Goal: Book appointment/travel/reservation

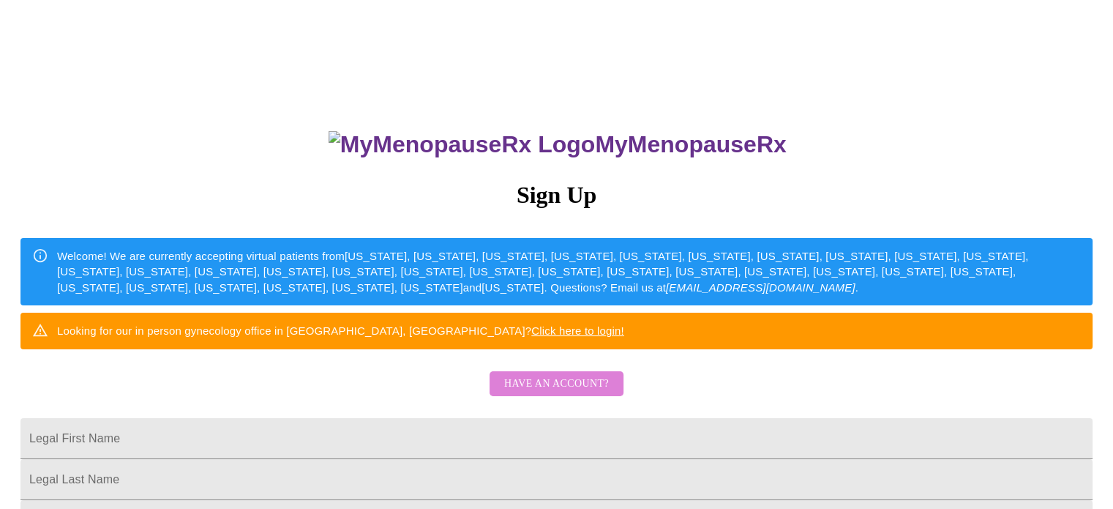
click at [570, 393] on span "Have an account?" at bounding box center [556, 384] width 105 height 18
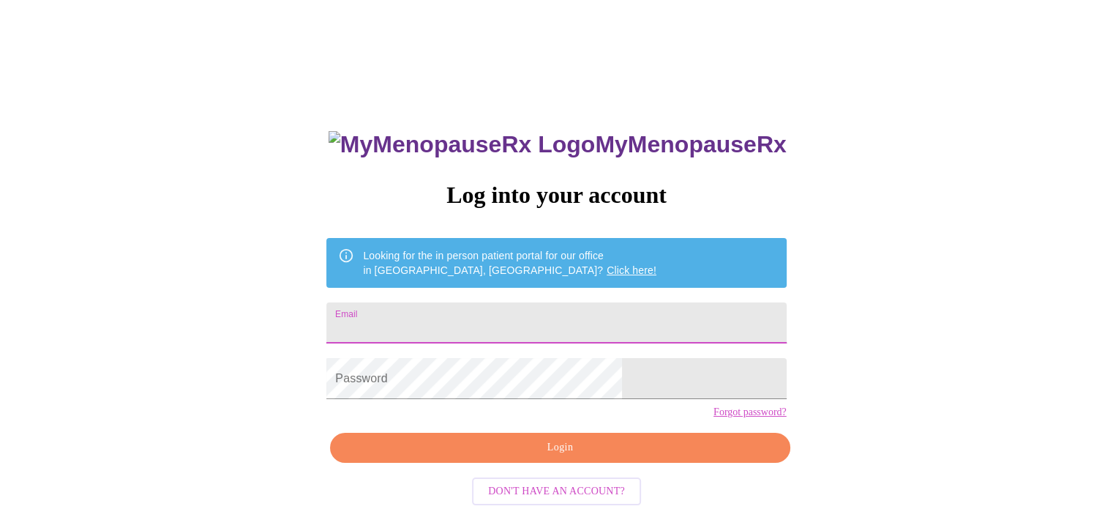
click at [544, 314] on input "Email" at bounding box center [556, 322] width 460 height 41
type input "[EMAIL_ADDRESS][DOMAIN_NAME]"
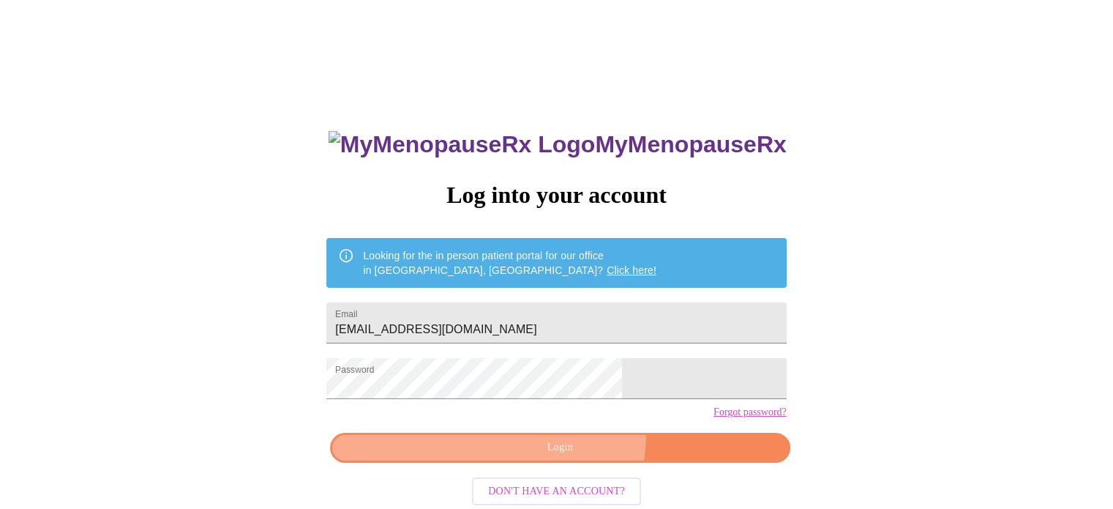
click at [569, 459] on button "Login" at bounding box center [560, 448] width 460 height 30
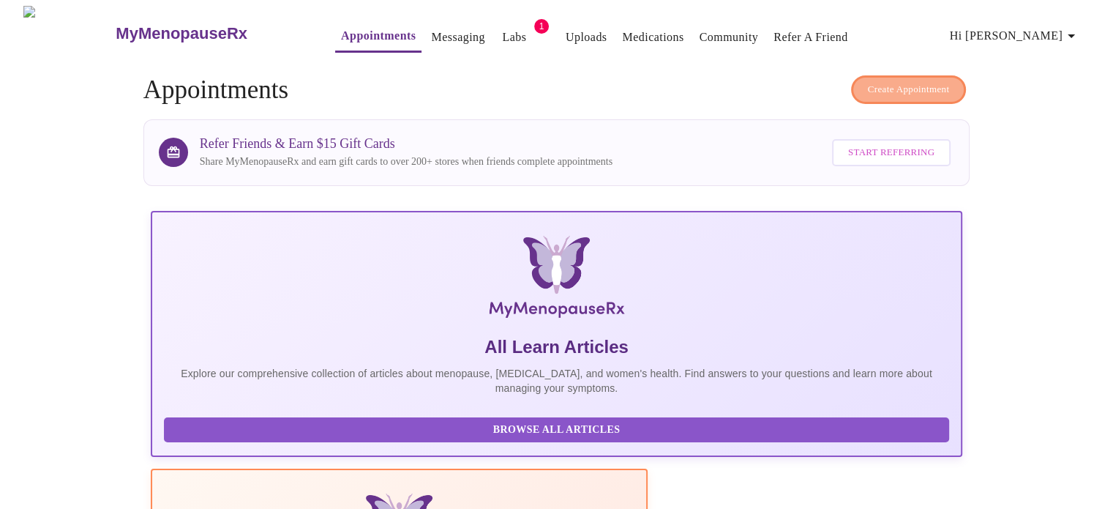
click at [905, 81] on span "Create Appointment" at bounding box center [909, 89] width 82 height 17
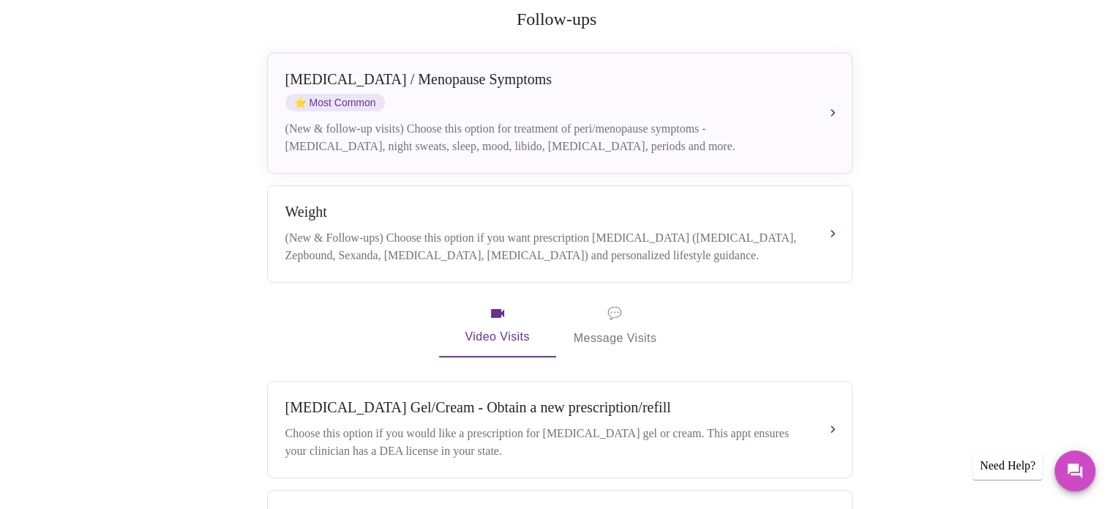
scroll to position [300, 0]
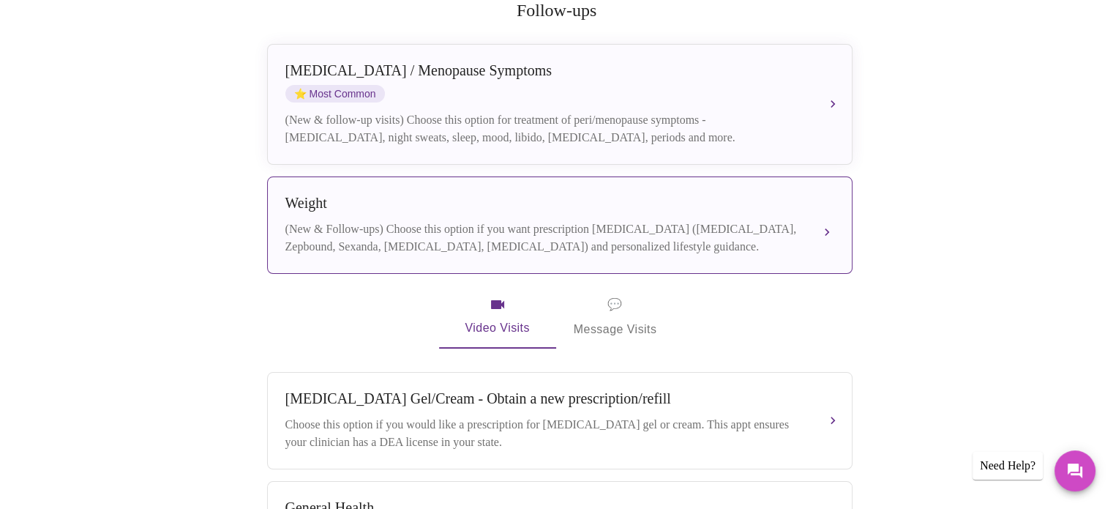
click at [820, 204] on div "Weight (New & Follow-ups) Choose this option if you want prescription [MEDICAL_…" at bounding box center [559, 225] width 549 height 61
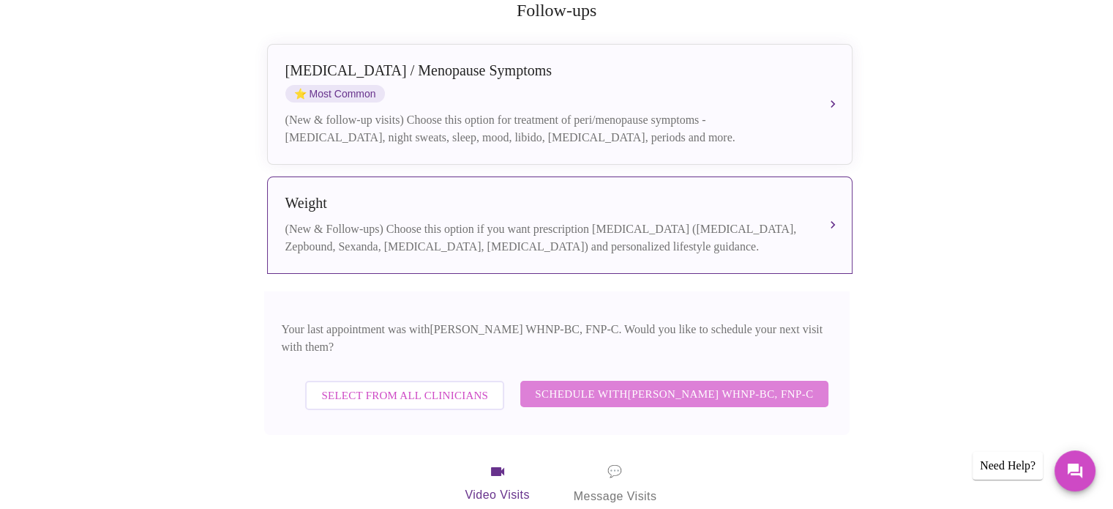
click at [725, 384] on span "Schedule with [PERSON_NAME] WHNP-BC, FNP-C" at bounding box center [674, 393] width 278 height 19
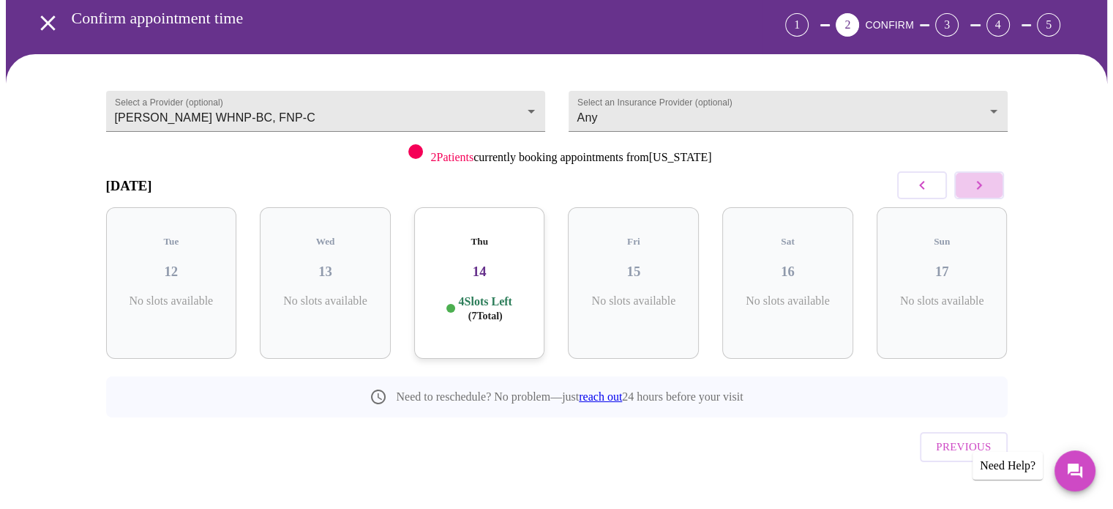
click at [981, 185] on icon "button" at bounding box center [980, 185] width 18 height 18
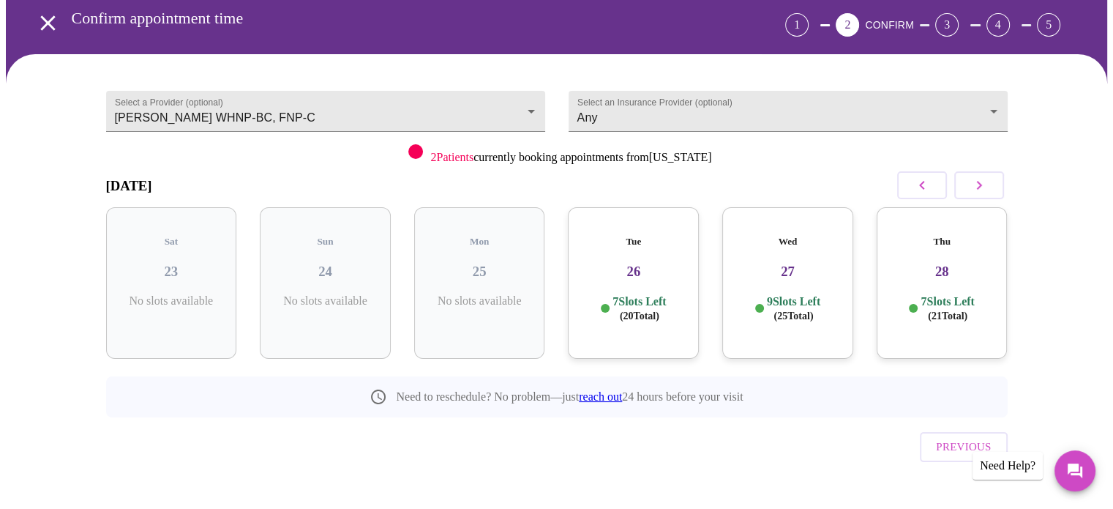
click at [981, 185] on icon "button" at bounding box center [980, 185] width 18 height 18
click at [179, 238] on div "Thu 04 7 Slots Left ( 20 Total)" at bounding box center [171, 283] width 131 height 152
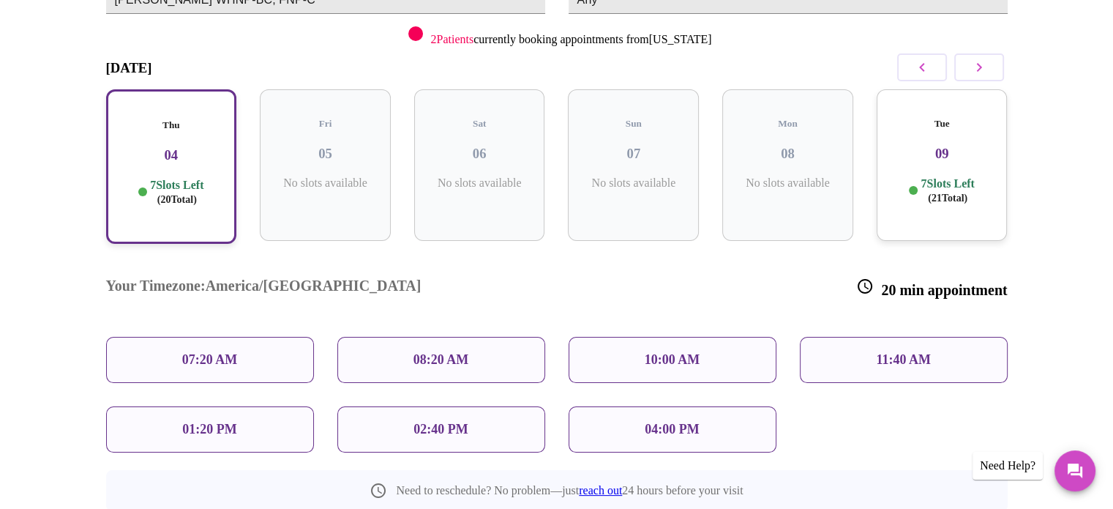
scroll to position [190, 0]
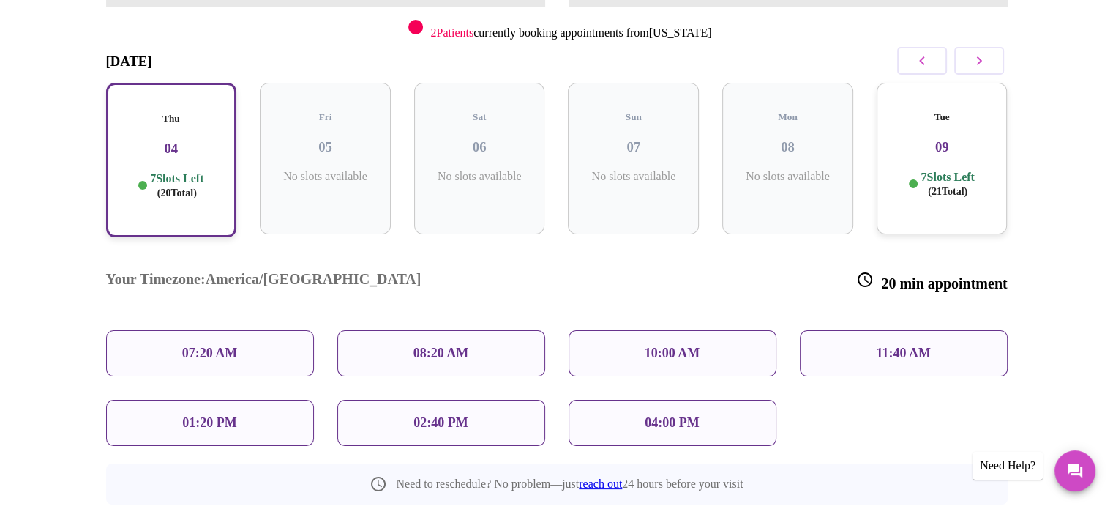
click at [452, 415] on p "02:40 PM" at bounding box center [441, 422] width 54 height 15
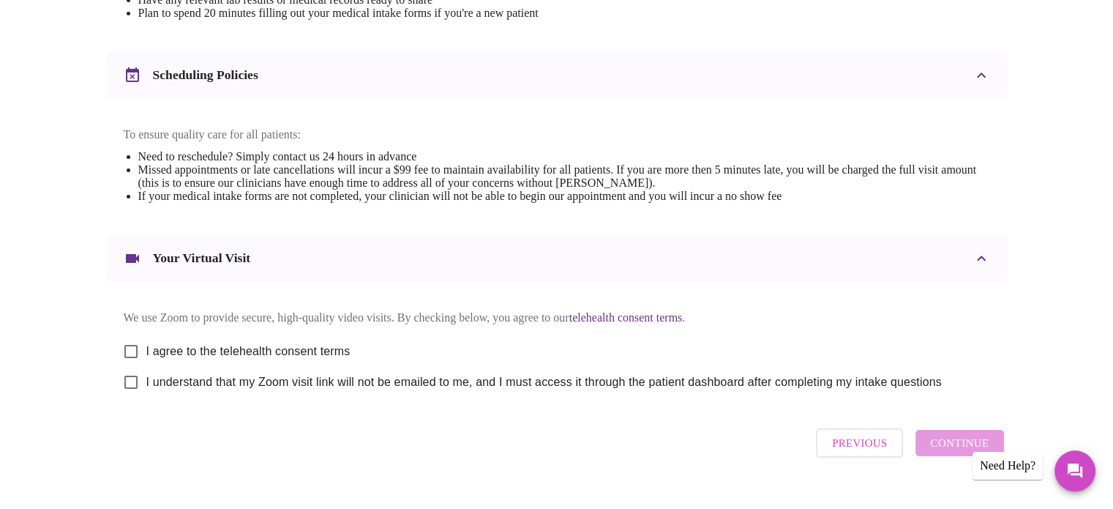
scroll to position [508, 0]
click at [135, 355] on input "I agree to the telehealth consent terms" at bounding box center [131, 352] width 31 height 31
checkbox input "true"
click at [129, 396] on input "I understand that my Zoom visit link will not be emailed to me, and I must acce…" at bounding box center [131, 383] width 31 height 31
checkbox input "true"
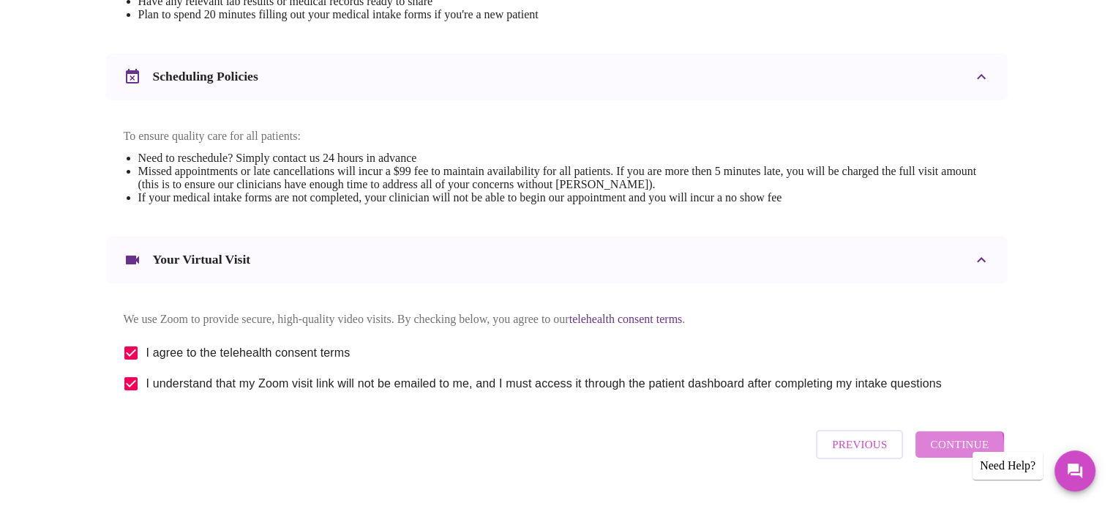
click at [935, 454] on span "Continue" at bounding box center [959, 444] width 59 height 19
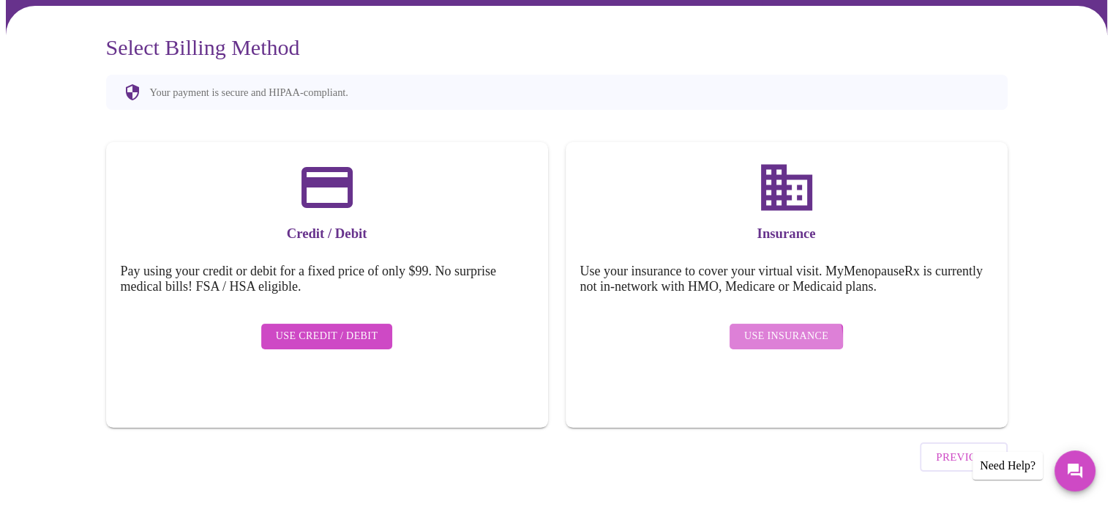
click at [777, 329] on span "Use Insurance" at bounding box center [786, 336] width 84 height 18
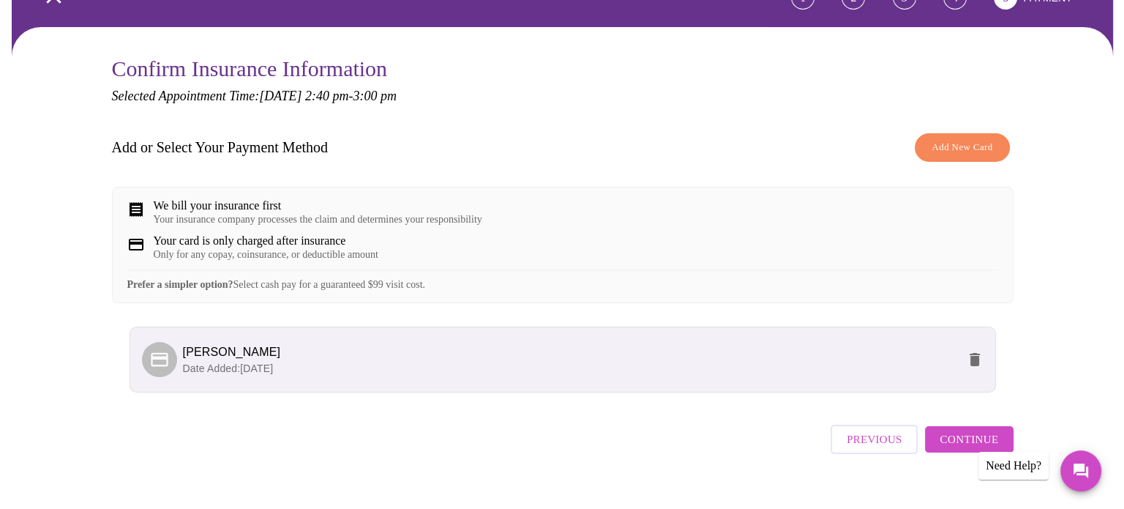
scroll to position [91, 0]
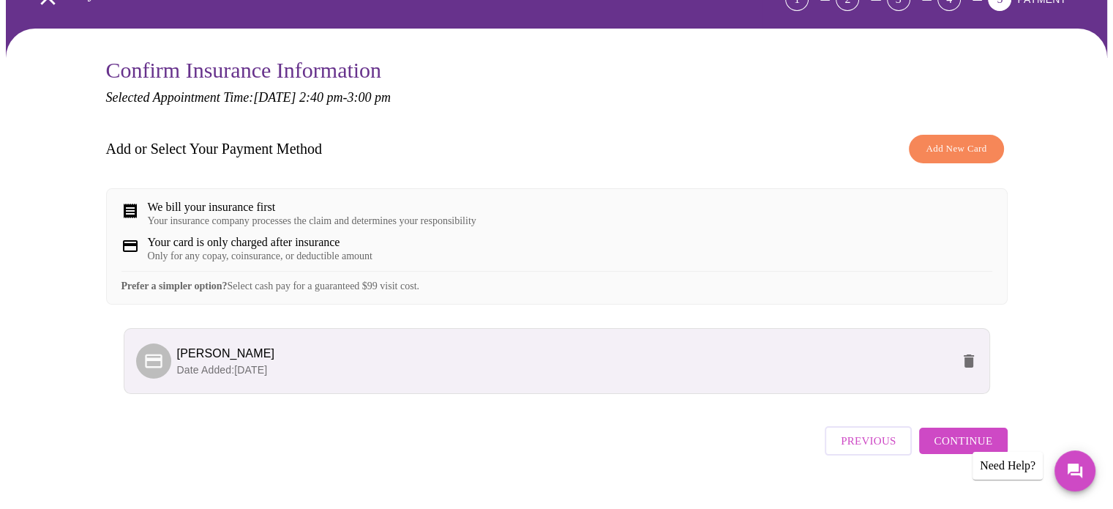
click at [340, 362] on span "[PERSON_NAME]" at bounding box center [564, 354] width 774 height 18
click at [822, 377] on p "Date Added: [DATE]" at bounding box center [564, 369] width 774 height 15
click at [245, 359] on span "[PERSON_NAME]" at bounding box center [226, 353] width 98 height 12
click at [157, 367] on icon at bounding box center [153, 361] width 17 height 14
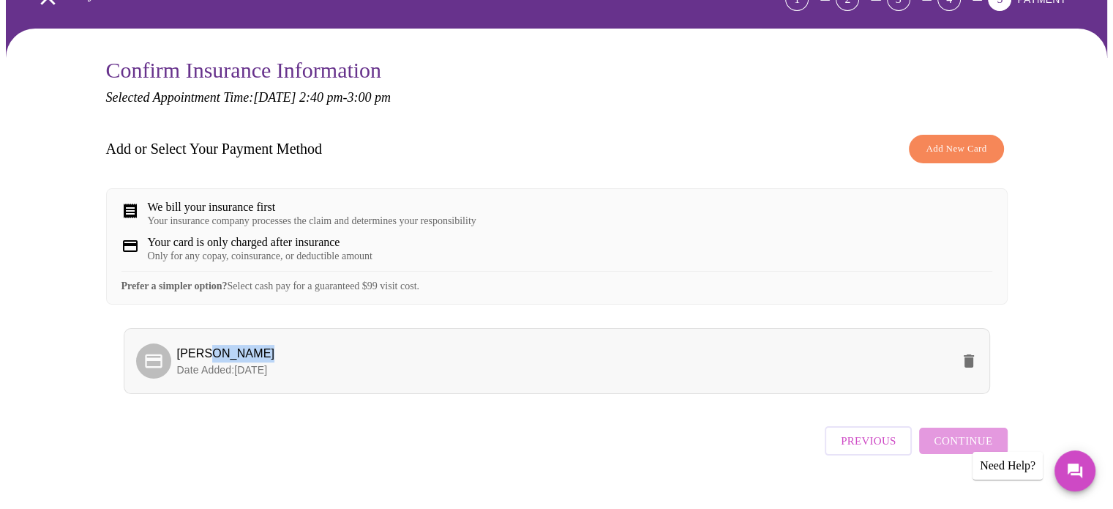
click at [159, 371] on icon at bounding box center [153, 361] width 20 height 20
click at [940, 146] on span "Add New Card" at bounding box center [956, 149] width 61 height 17
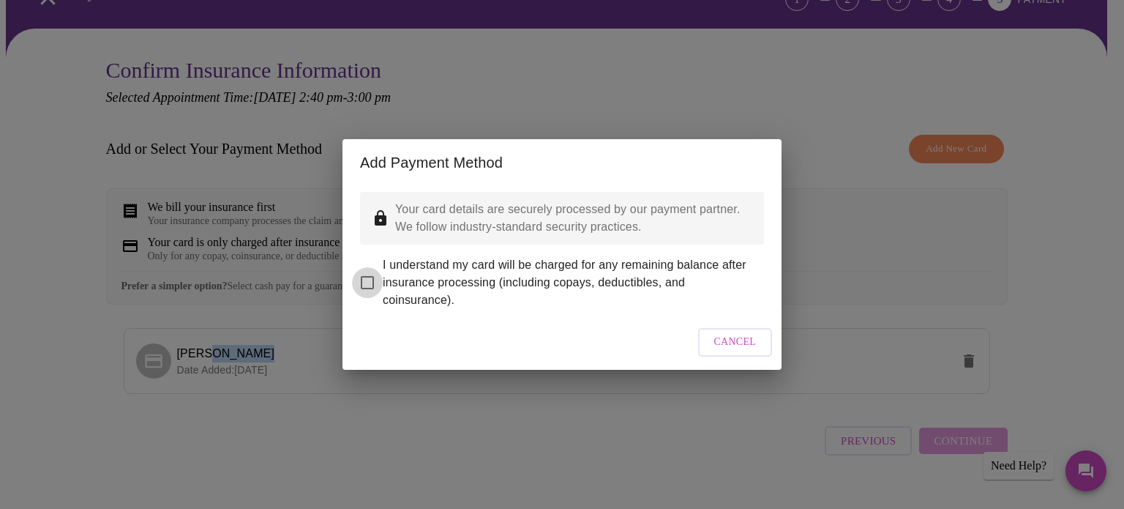
click at [372, 268] on input "I understand my card will be charged for any remaining balance after insurance …" at bounding box center [367, 282] width 31 height 31
checkbox input "true"
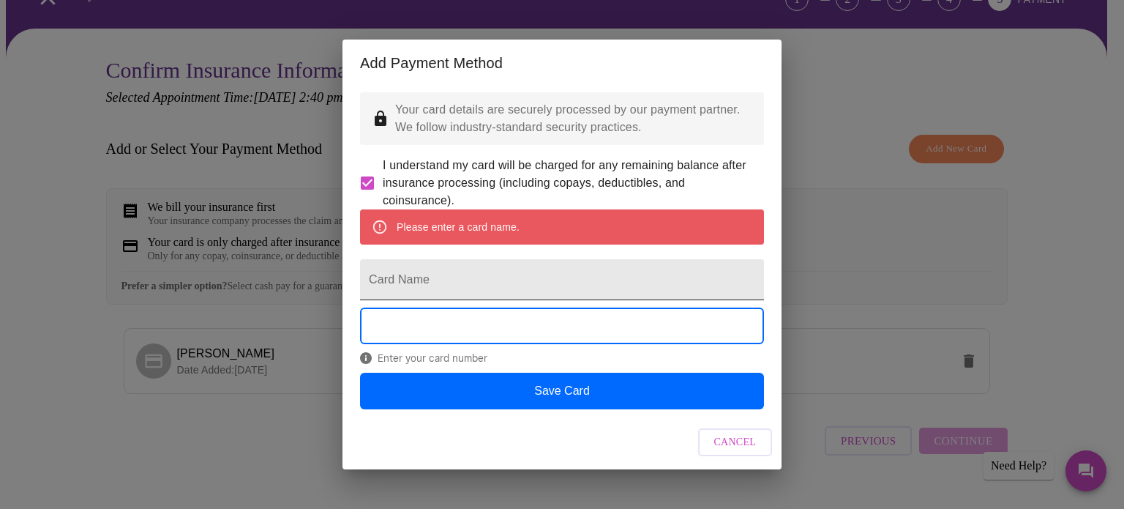
click at [487, 285] on input "Card Name" at bounding box center [562, 279] width 404 height 41
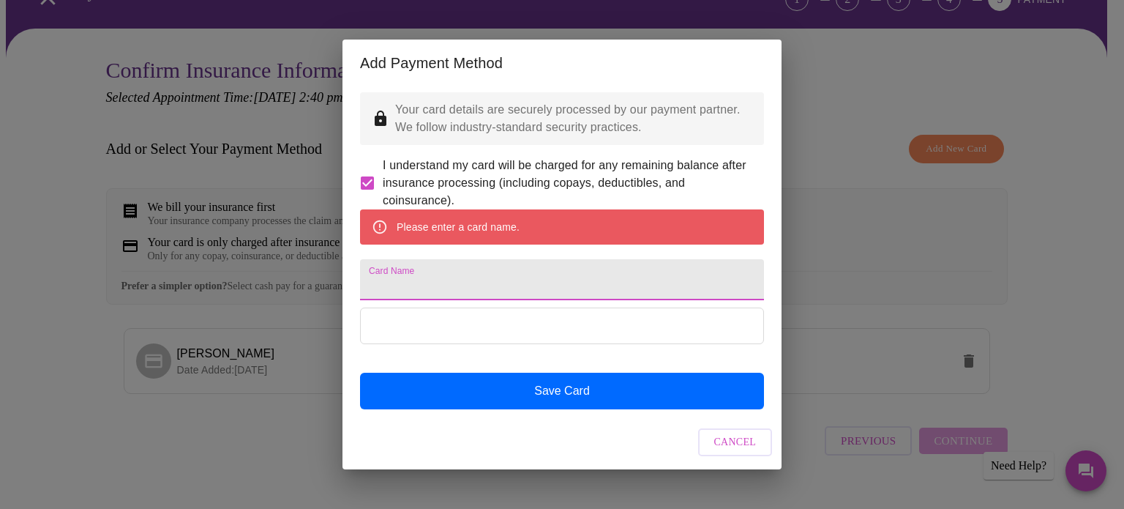
click at [487, 285] on input "Card Name" at bounding box center [562, 279] width 404 height 41
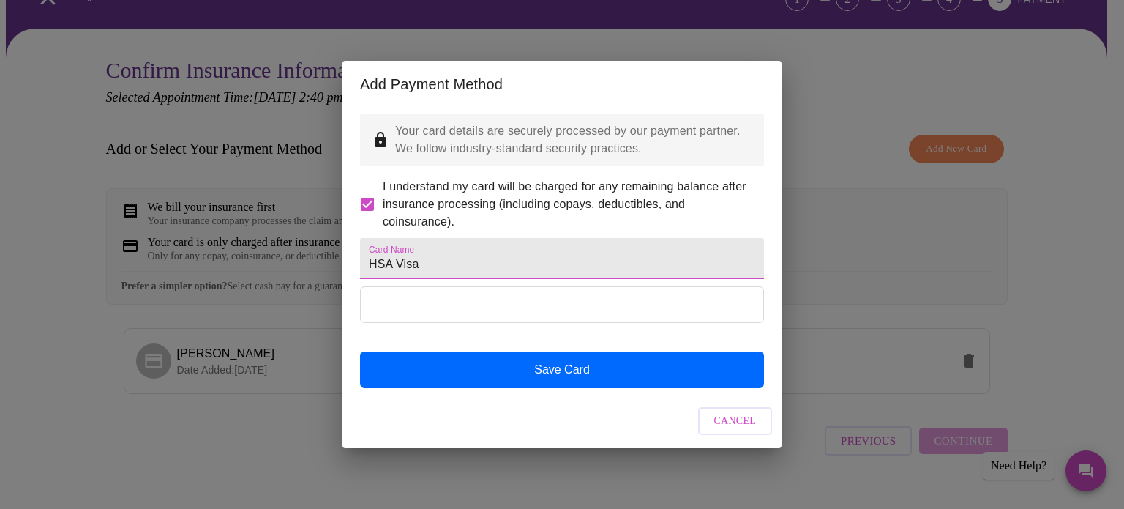
type input "HSA Visa"
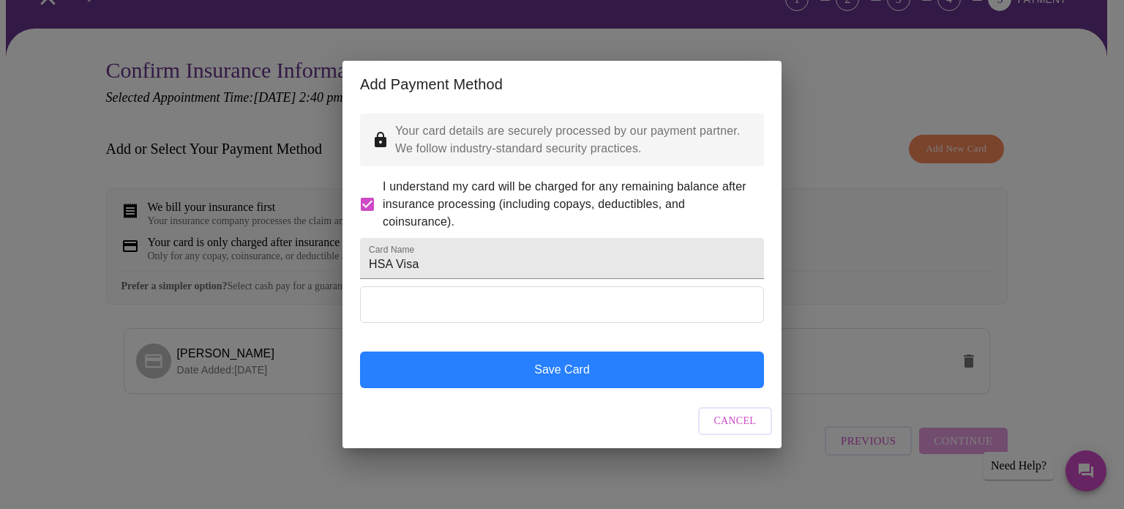
click at [578, 388] on button "Save Card" at bounding box center [562, 369] width 404 height 37
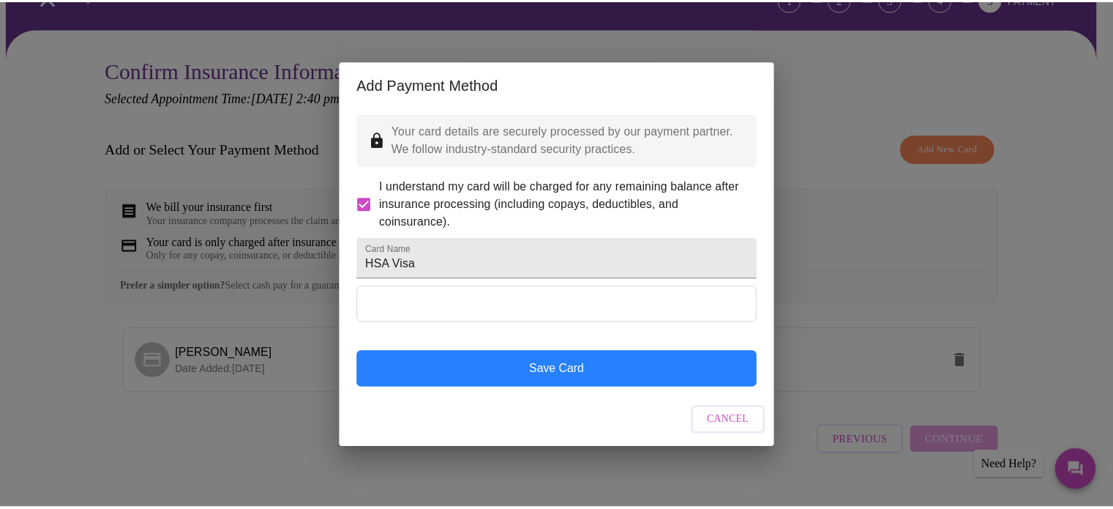
scroll to position [0, 0]
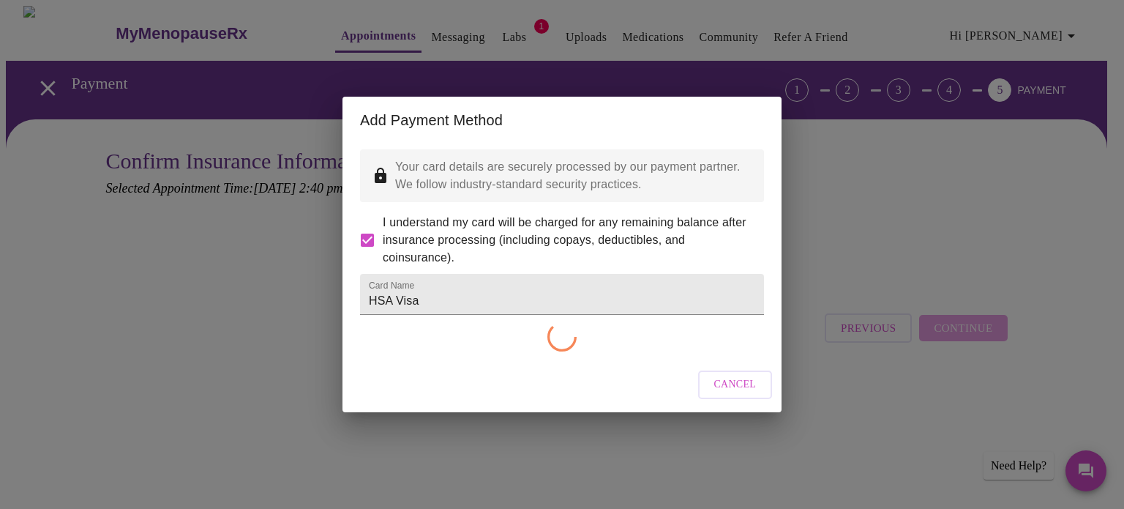
checkbox input "false"
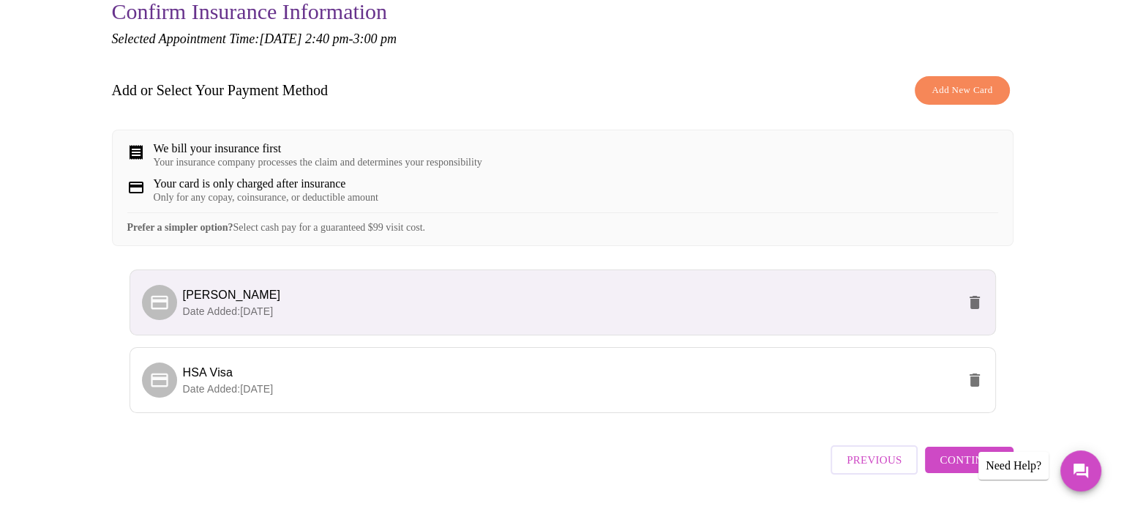
scroll to position [152, 0]
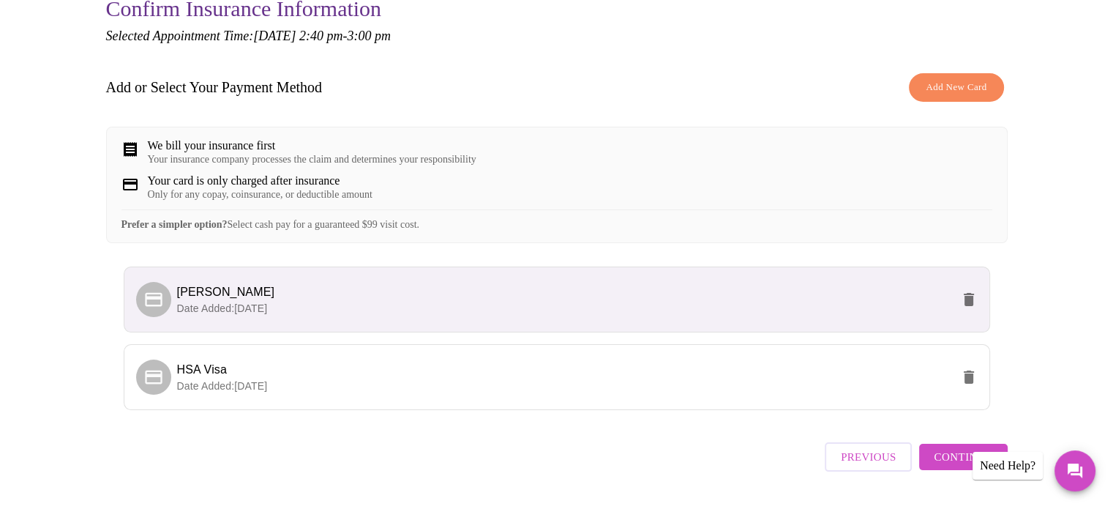
click at [969, 306] on icon "delete" at bounding box center [969, 299] width 10 height 13
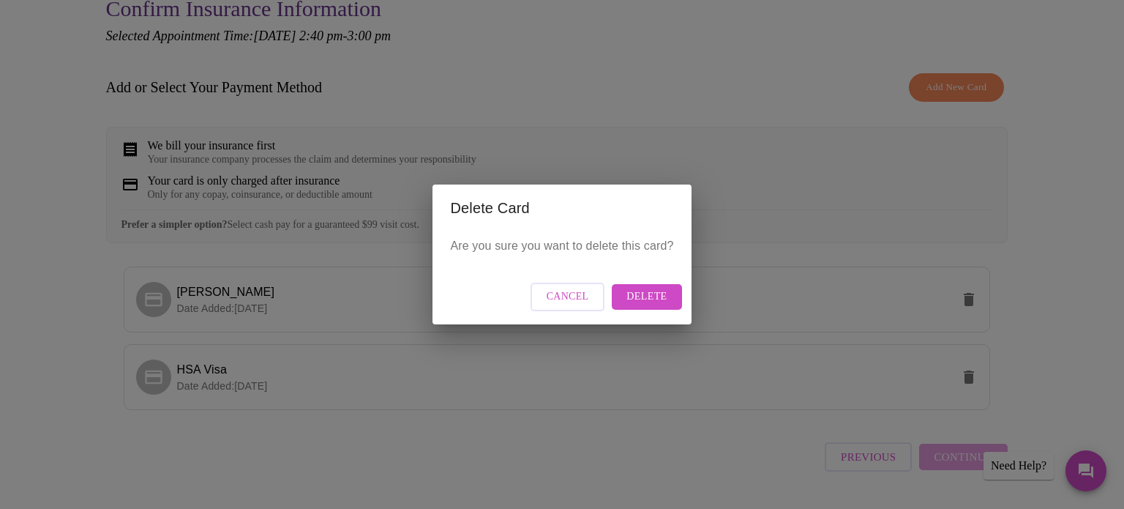
click at [662, 291] on span "Delete" at bounding box center [647, 297] width 40 height 18
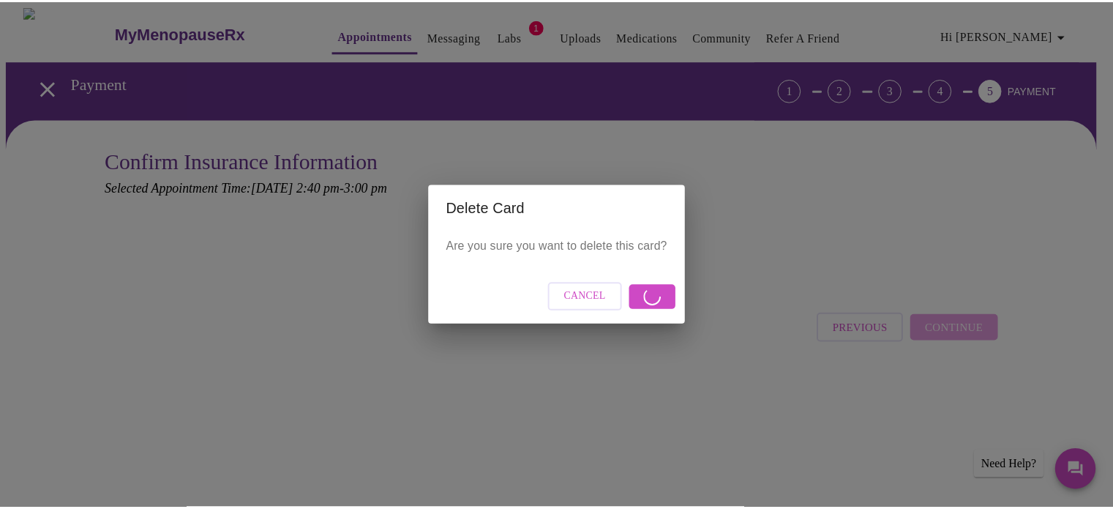
scroll to position [0, 0]
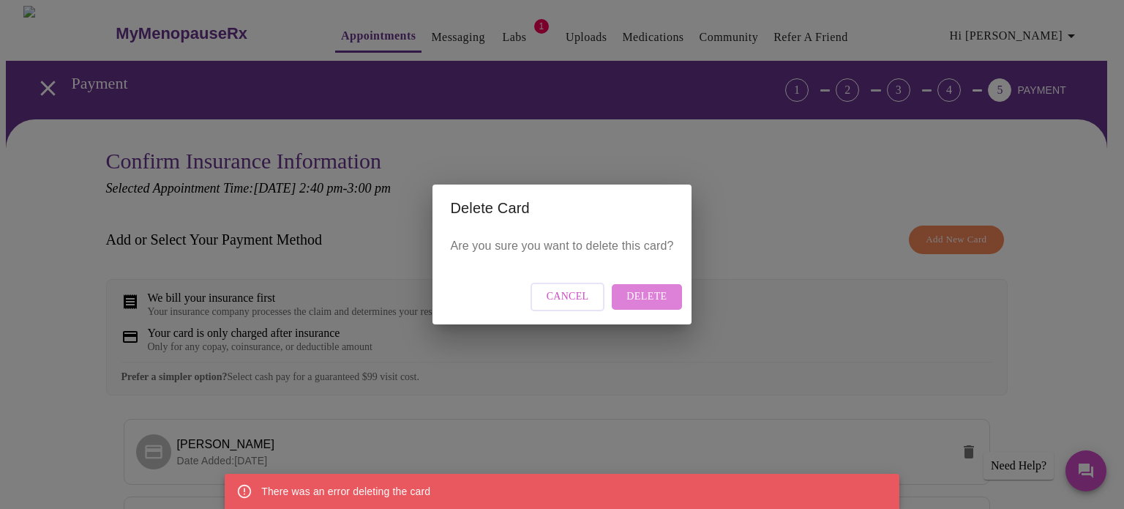
click at [661, 297] on span "Delete" at bounding box center [647, 297] width 40 height 18
click at [1097, 289] on div "Delete Card Are you sure you want to delete this card? Cancel Delete" at bounding box center [562, 254] width 1124 height 509
click at [651, 291] on span "Delete" at bounding box center [647, 297] width 40 height 18
click at [559, 292] on span "Cancel" at bounding box center [568, 297] width 42 height 18
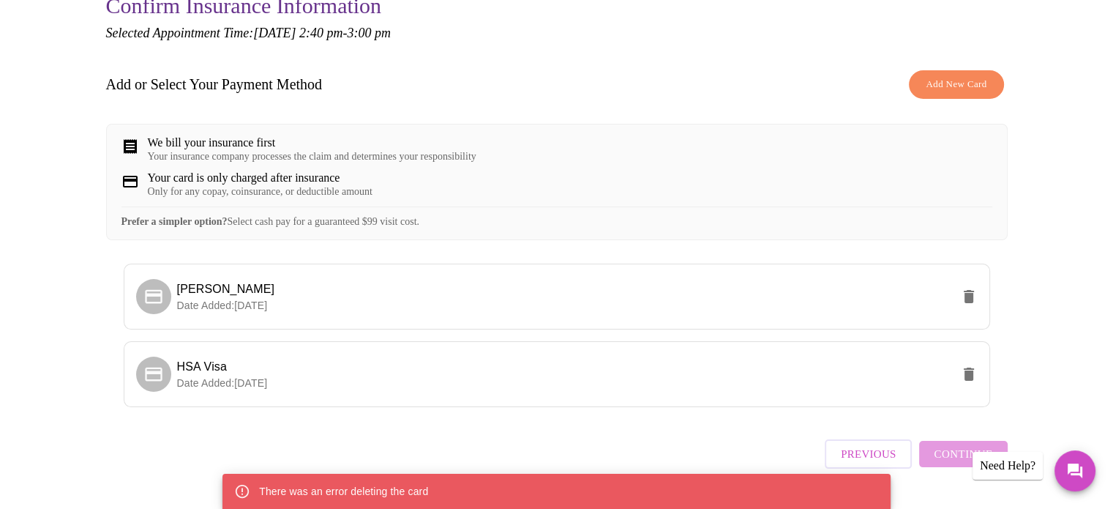
scroll to position [203, 0]
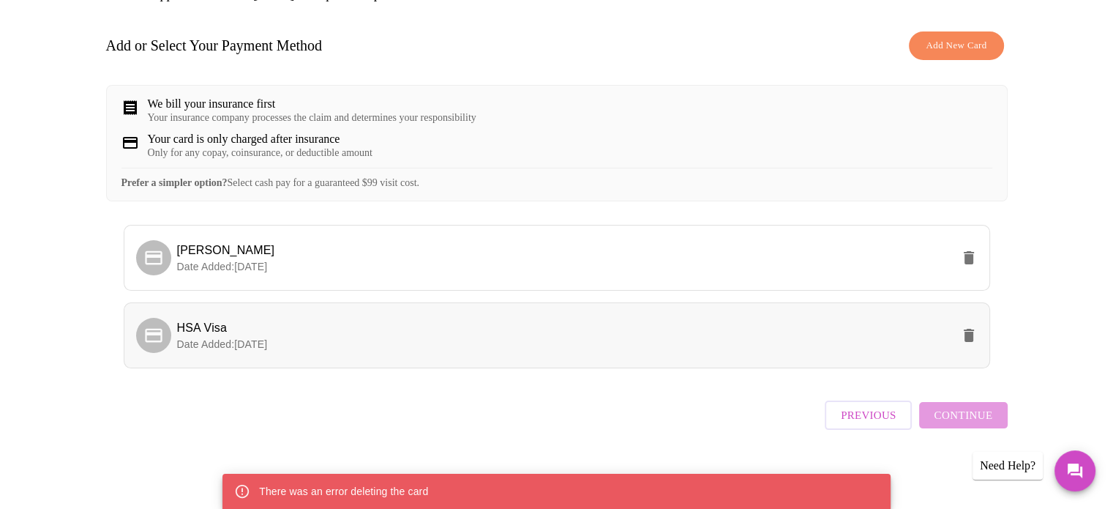
click at [449, 345] on p "Date Added: [DATE]" at bounding box center [564, 344] width 774 height 15
click at [956, 413] on span "Continue" at bounding box center [963, 415] width 59 height 19
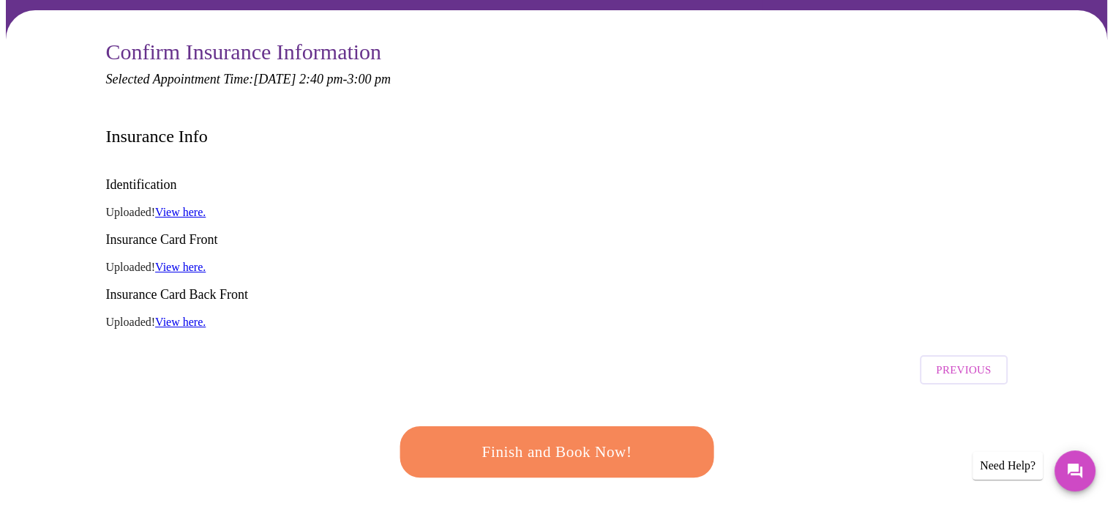
scroll to position [113, 0]
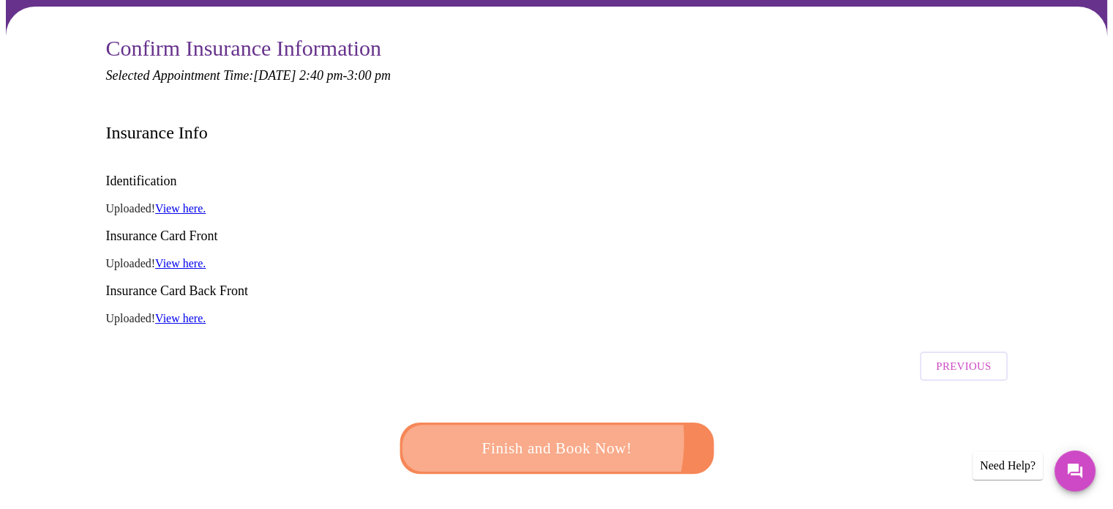
click at [523, 435] on span "Finish and Book Now!" at bounding box center [557, 448] width 271 height 27
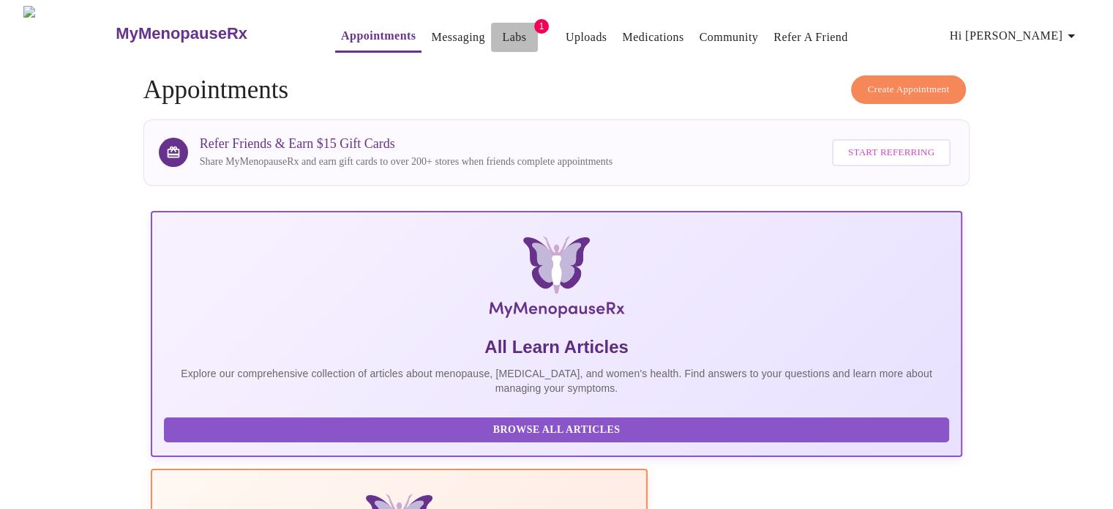
click at [502, 31] on link "Labs" at bounding box center [514, 37] width 24 height 20
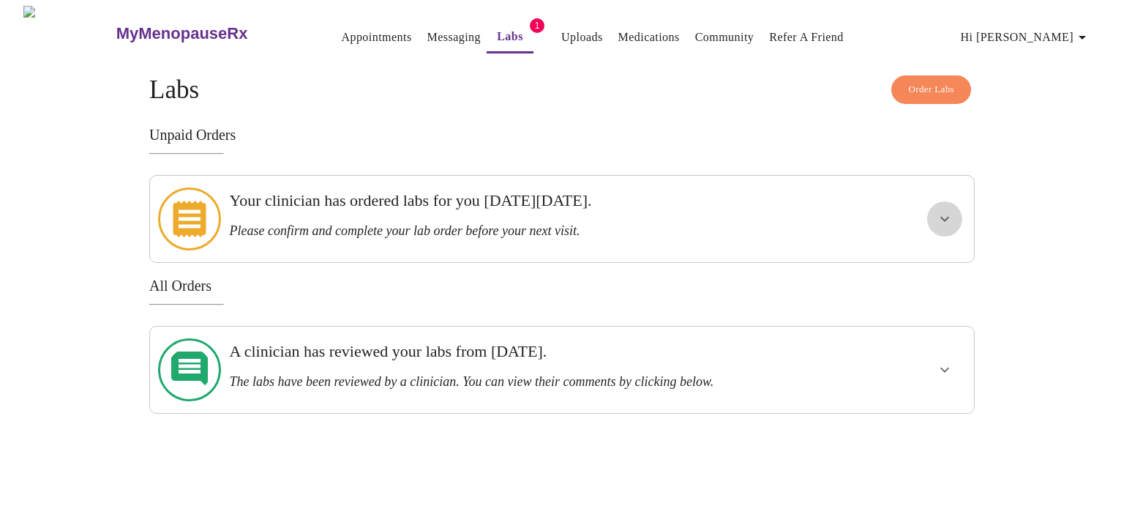
click at [937, 214] on icon "show more" at bounding box center [945, 219] width 18 height 18
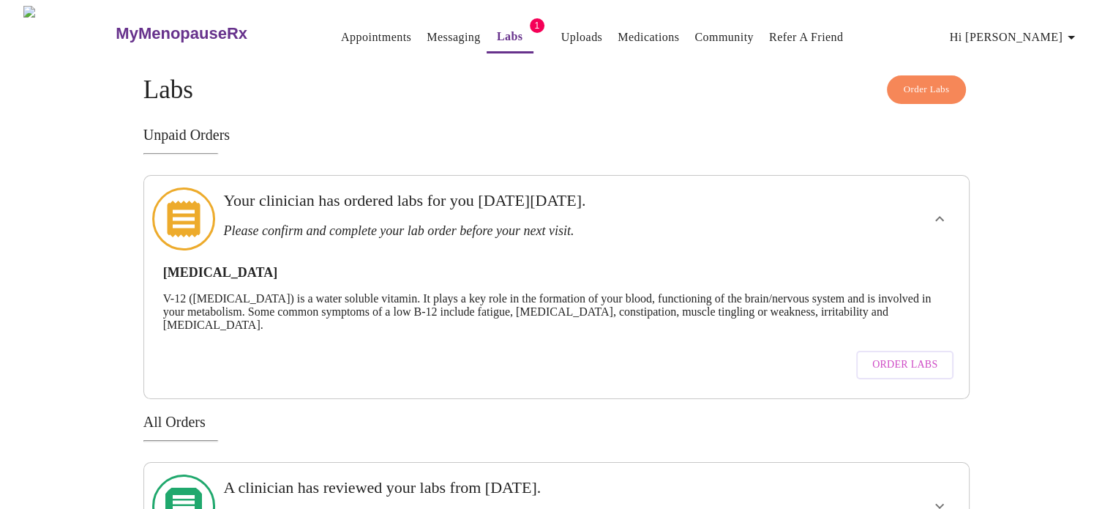
scroll to position [46, 0]
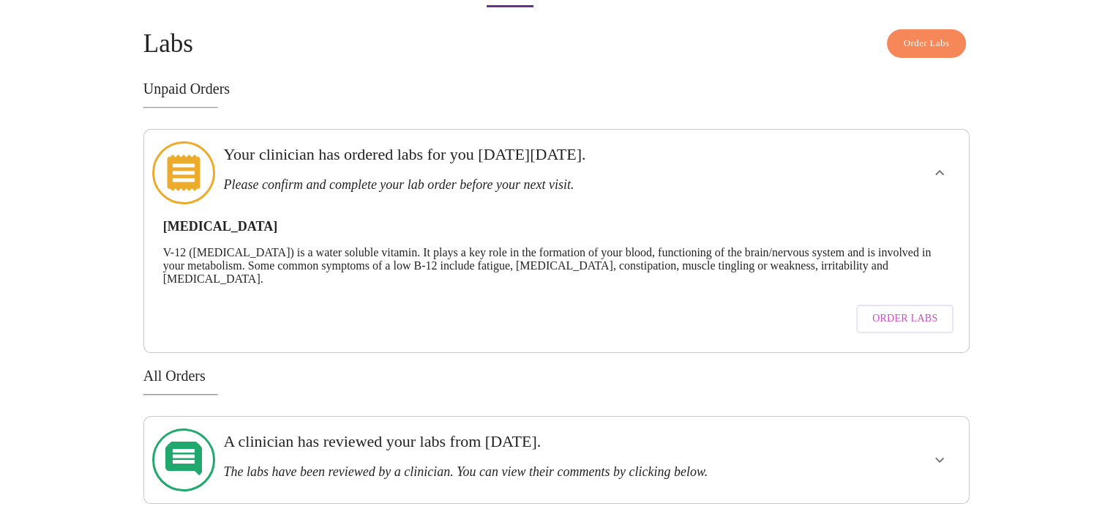
click at [917, 310] on span "Order Labs" at bounding box center [905, 319] width 65 height 18
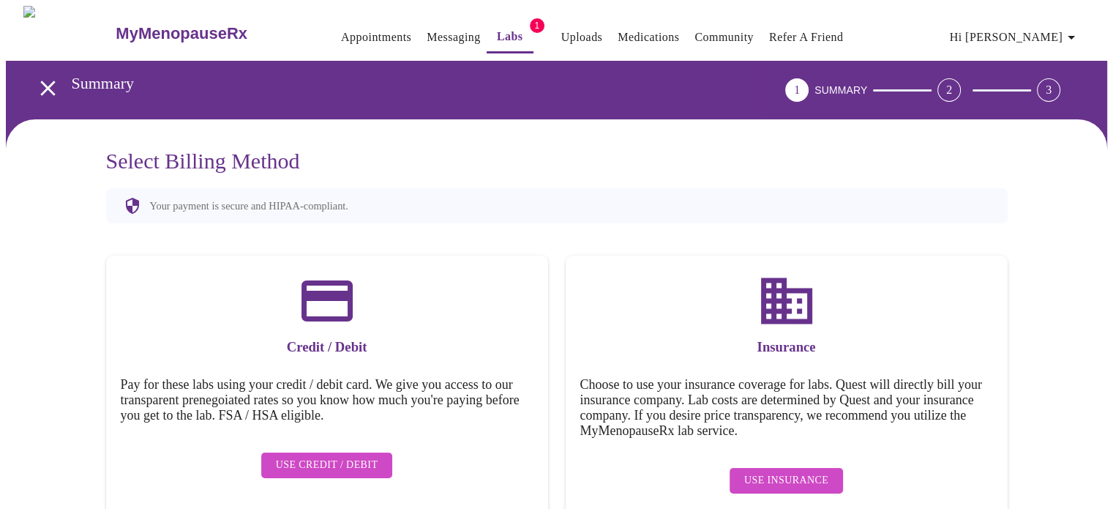
scroll to position [26, 0]
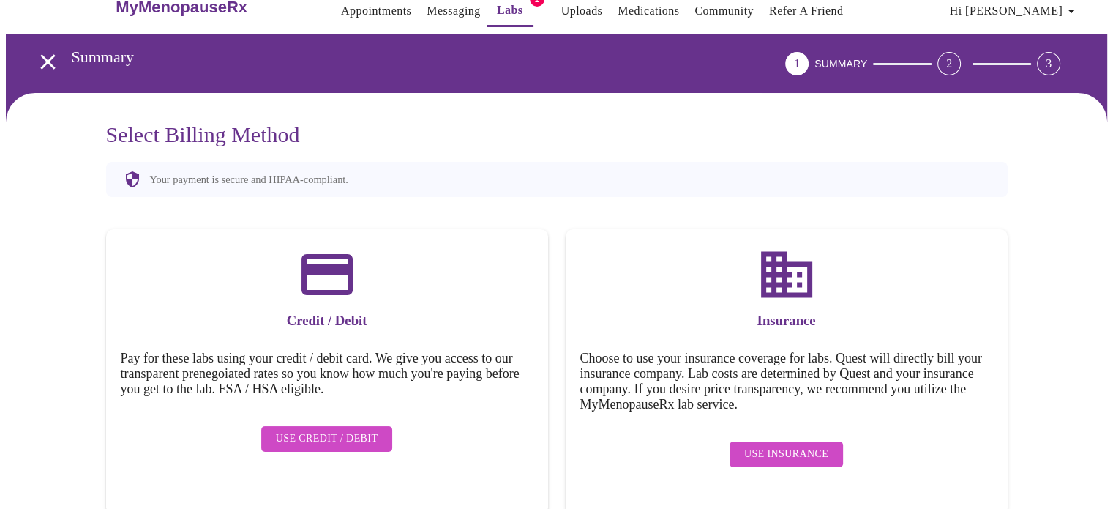
click at [776, 434] on div "Use Insurance" at bounding box center [786, 454] width 413 height 40
click at [777, 445] on span "Use Insurance" at bounding box center [786, 454] width 84 height 18
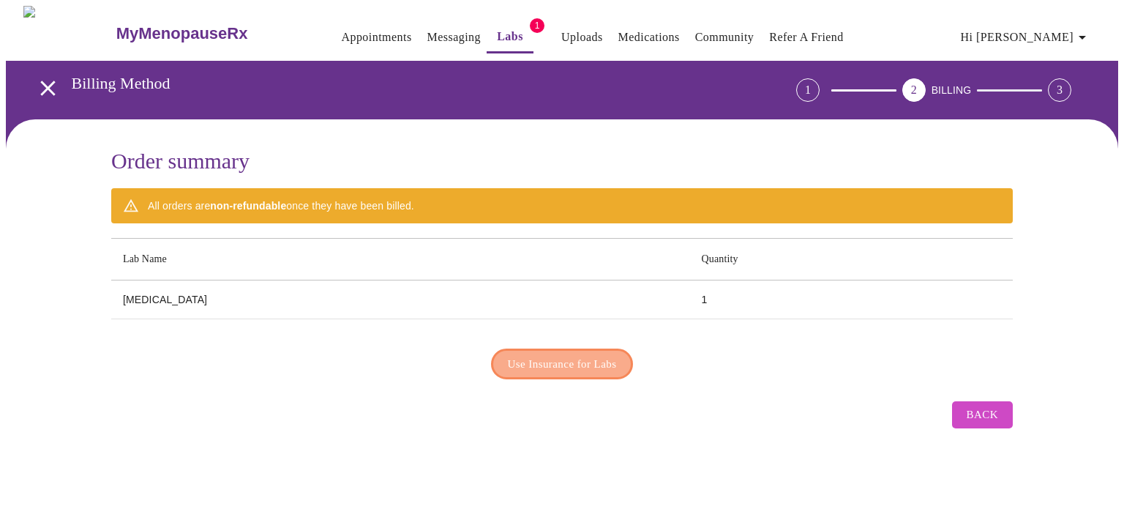
click at [564, 362] on span "Use Insurance for Labs" at bounding box center [562, 363] width 109 height 19
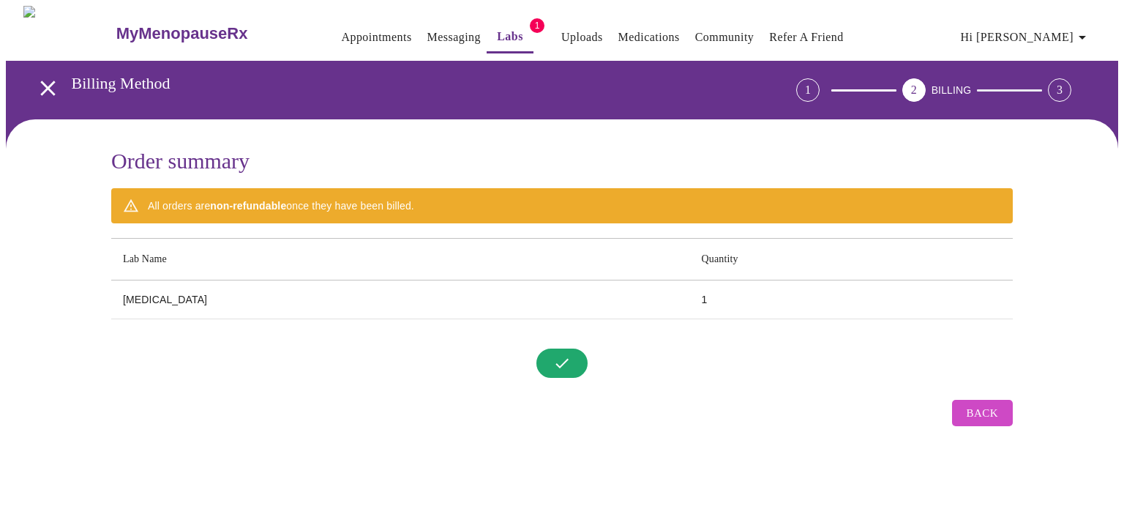
click at [987, 408] on span "Back" at bounding box center [982, 412] width 31 height 19
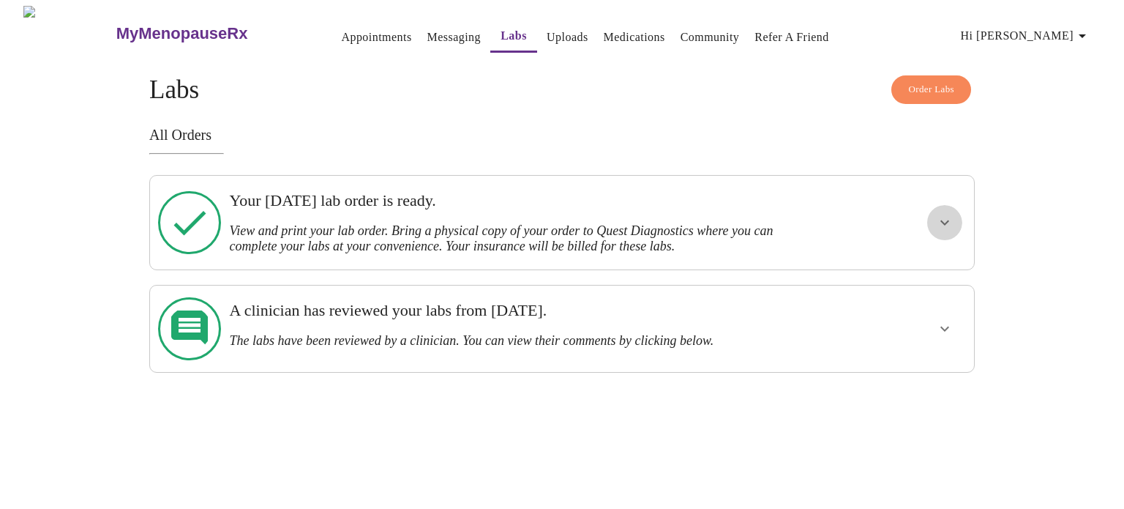
click at [946, 224] on icon "show more" at bounding box center [945, 223] width 18 height 18
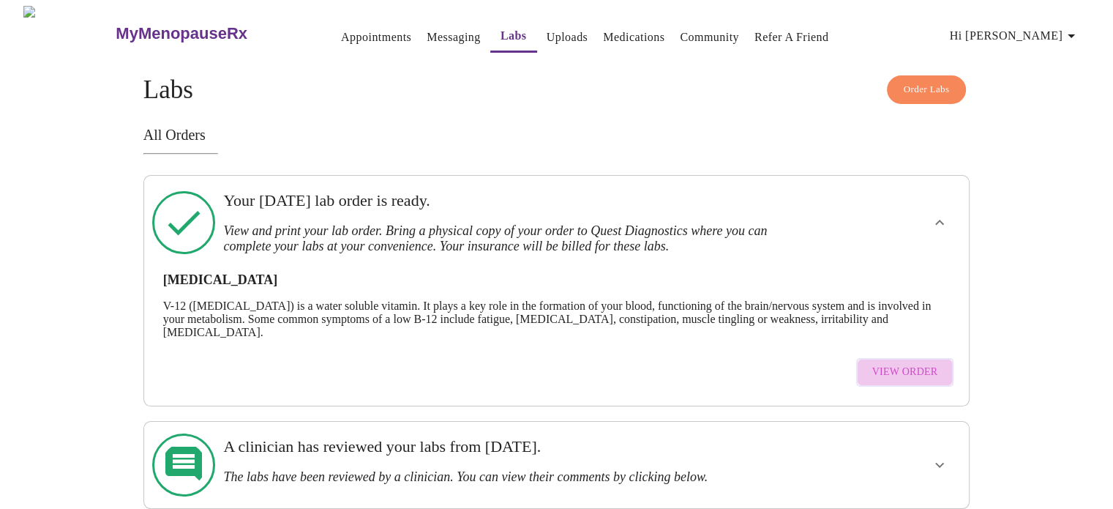
click at [925, 375] on span "View Order" at bounding box center [906, 372] width 66 height 18
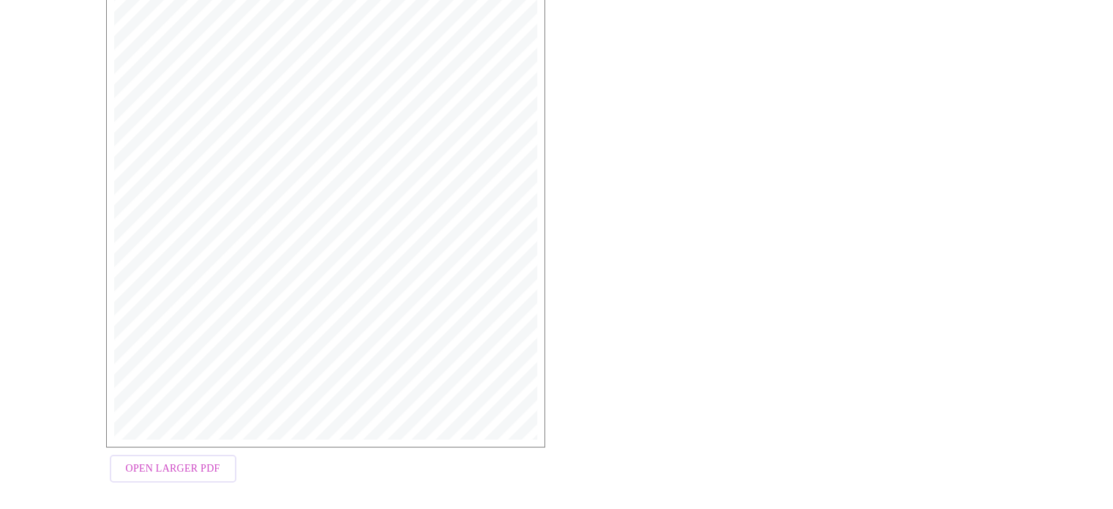
scroll to position [390, 0]
click at [142, 459] on span "Open Larger PDF" at bounding box center [173, 457] width 94 height 18
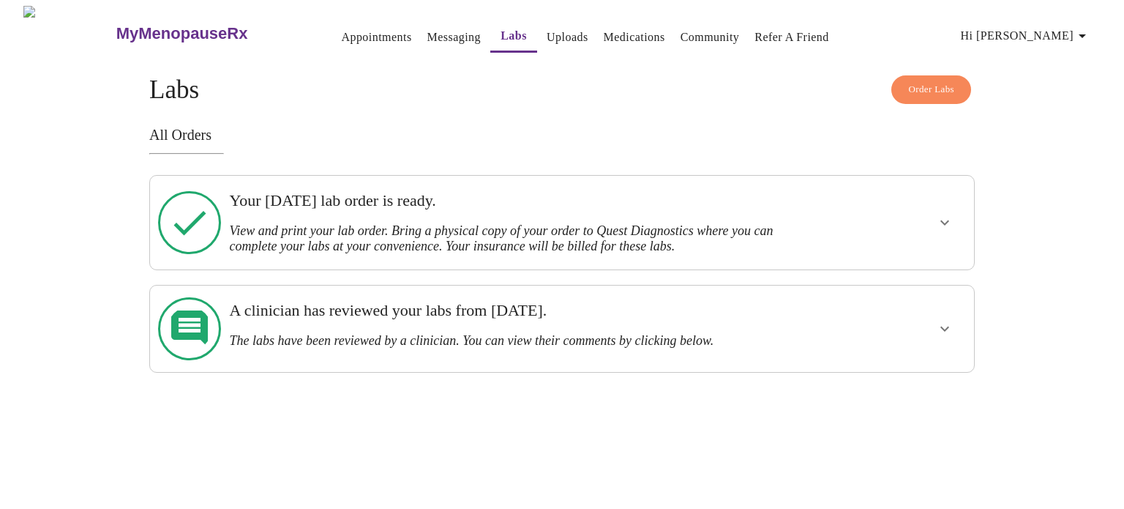
click at [605, 29] on link "Medications" at bounding box center [634, 37] width 61 height 20
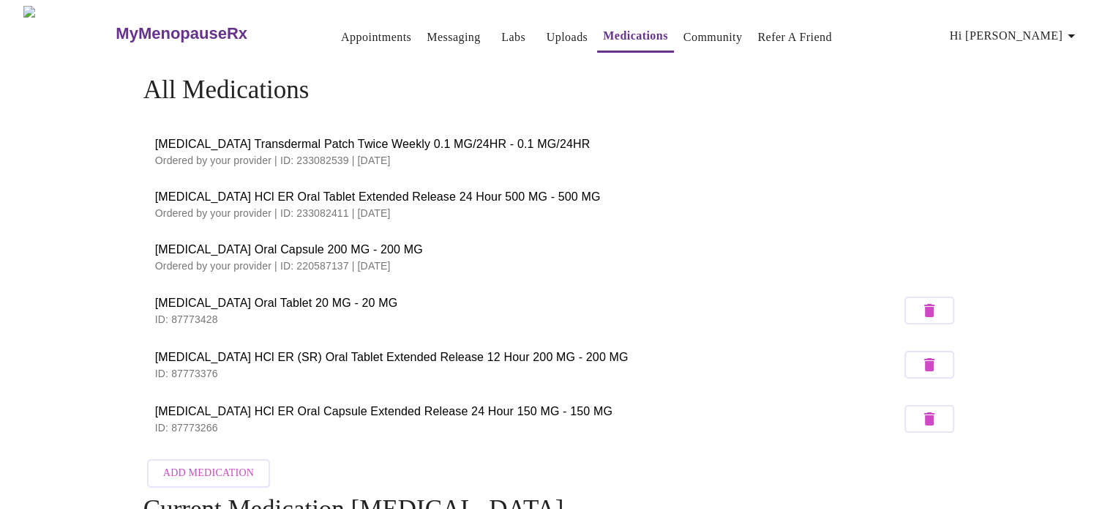
click at [341, 29] on link "Appointments" at bounding box center [376, 37] width 70 height 20
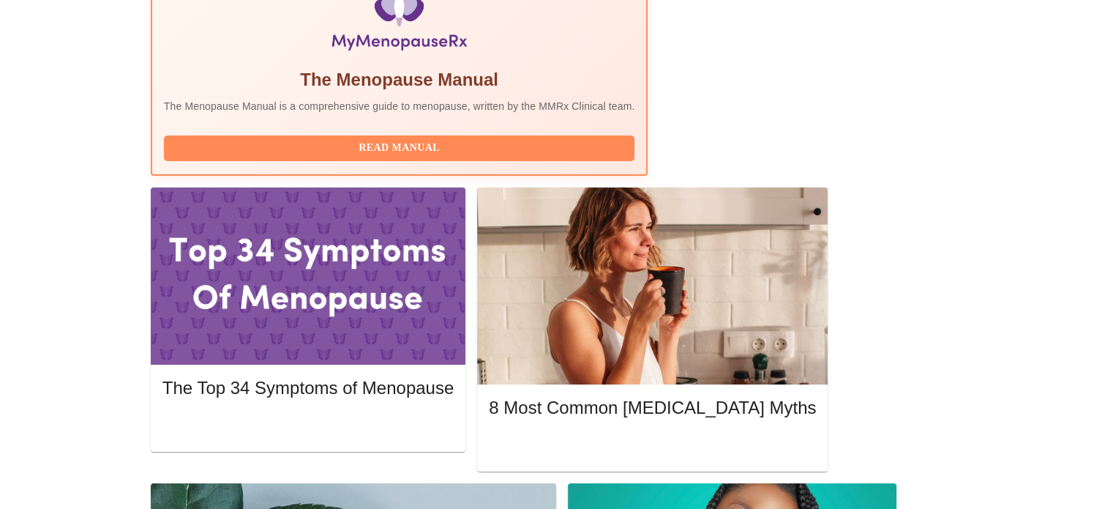
scroll to position [527, 0]
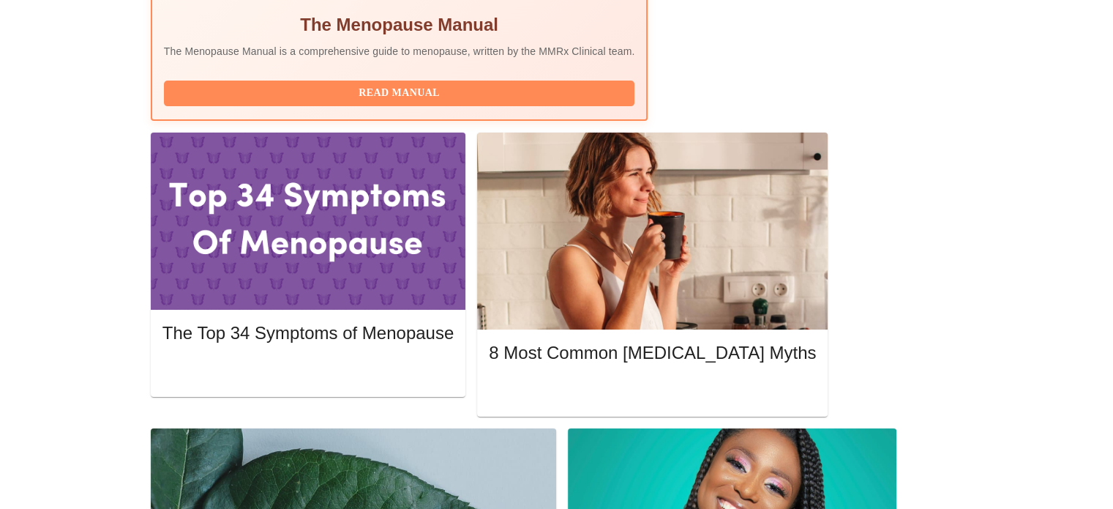
scroll to position [593, 0]
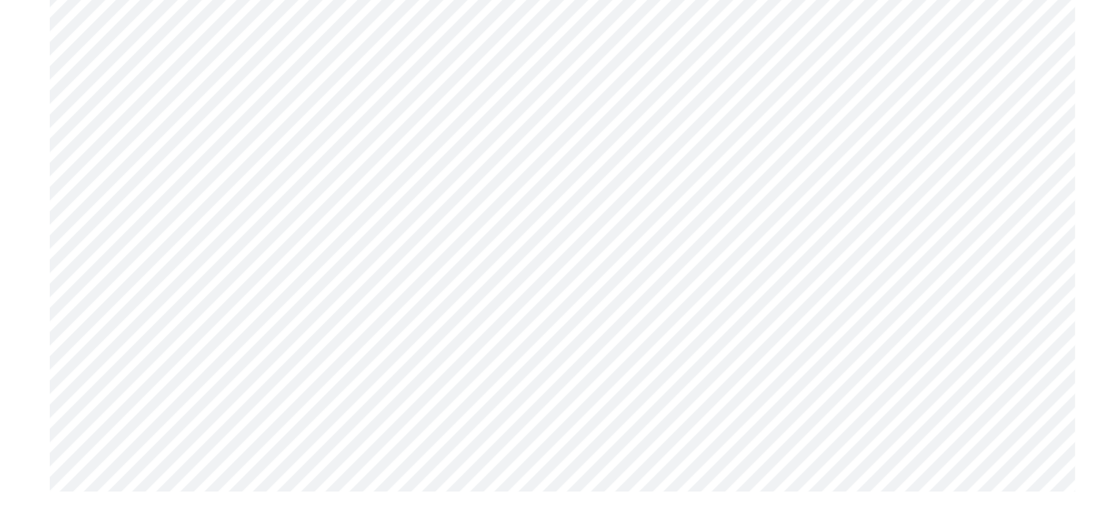
scroll to position [6441, 0]
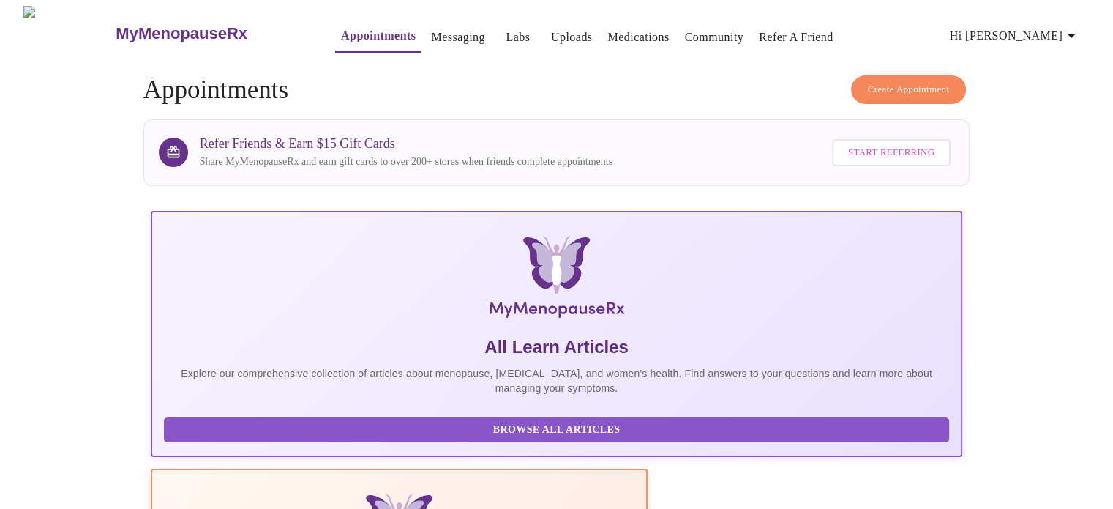
click at [1062, 29] on span "Hi [PERSON_NAME]" at bounding box center [1015, 36] width 130 height 20
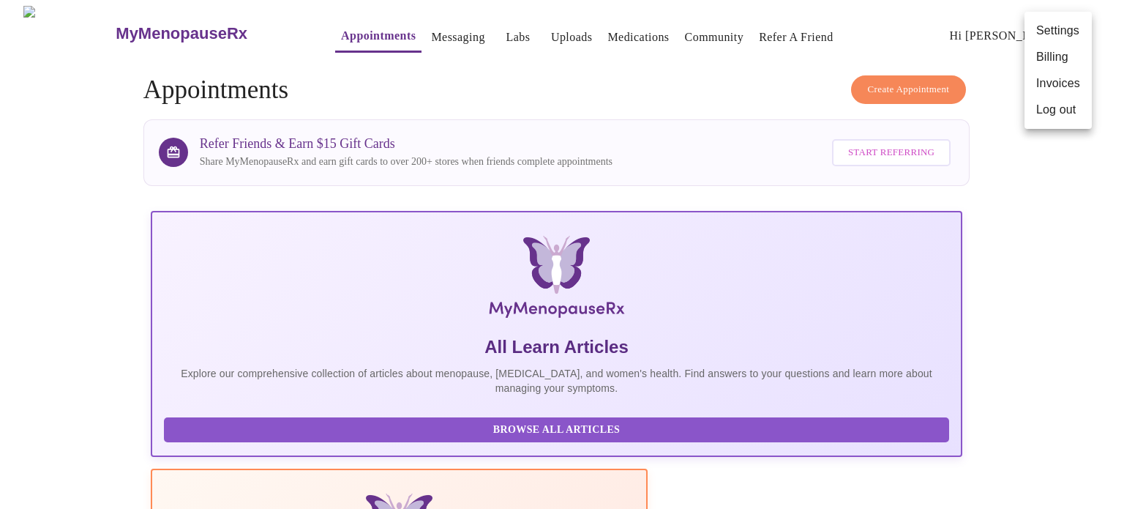
click at [1067, 105] on li "Log out" at bounding box center [1058, 110] width 67 height 26
